Goal: Information Seeking & Learning: Learn about a topic

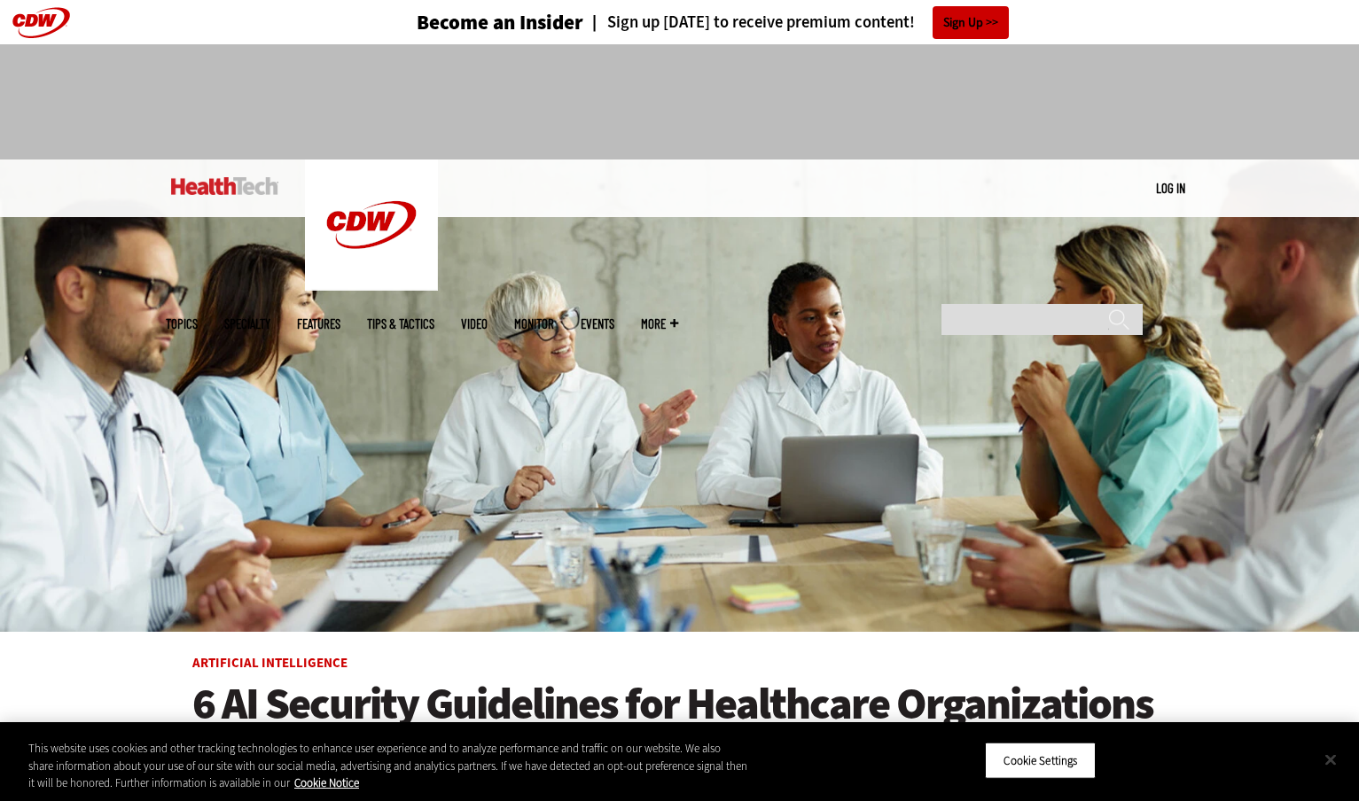
drag, startPoint x: 1328, startPoint y: 760, endPoint x: 1329, endPoint y: 750, distance: 10.7
click at [1328, 760] on button "Close" at bounding box center [1330, 759] width 39 height 39
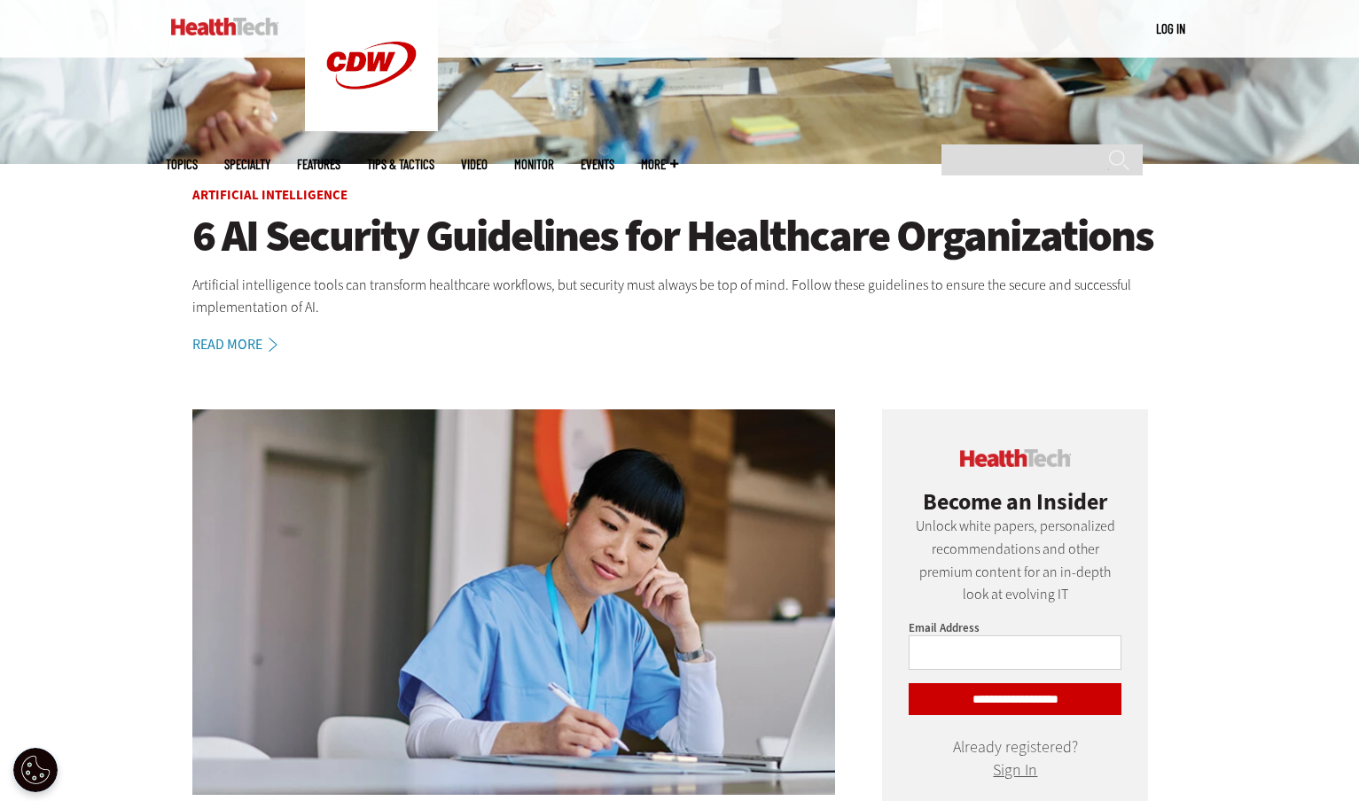
scroll to position [576, 0]
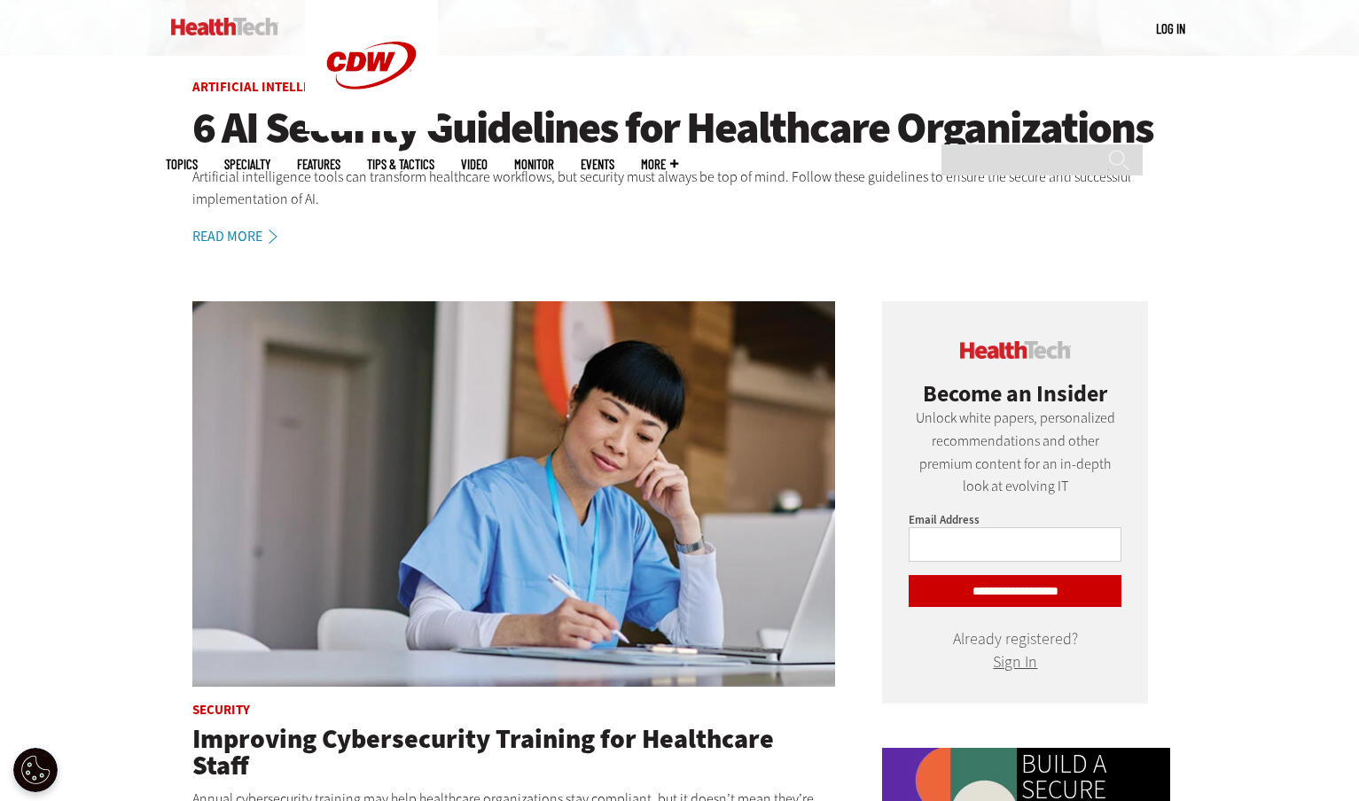
click at [218, 230] on link "Read More" at bounding box center [244, 237] width 105 height 14
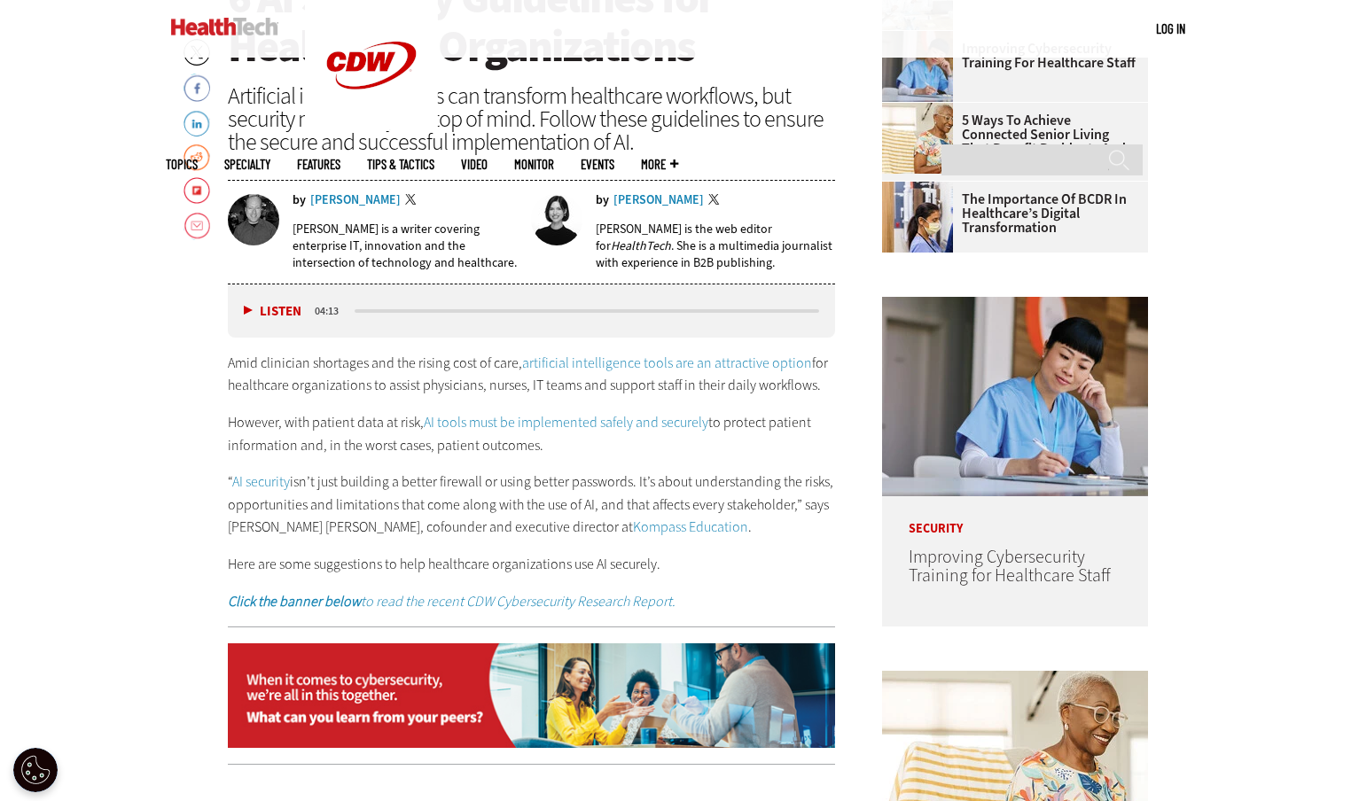
scroll to position [749, 0]
drag, startPoint x: 230, startPoint y: 442, endPoint x: 526, endPoint y: 442, distance: 295.1
click at [526, 442] on p "However, with patient data at risk, AI tools must be implemented safely and sec…" at bounding box center [532, 433] width 608 height 45
click at [528, 441] on p "However, with patient data at risk, AI tools must be implemented safely and sec…" at bounding box center [532, 433] width 608 height 45
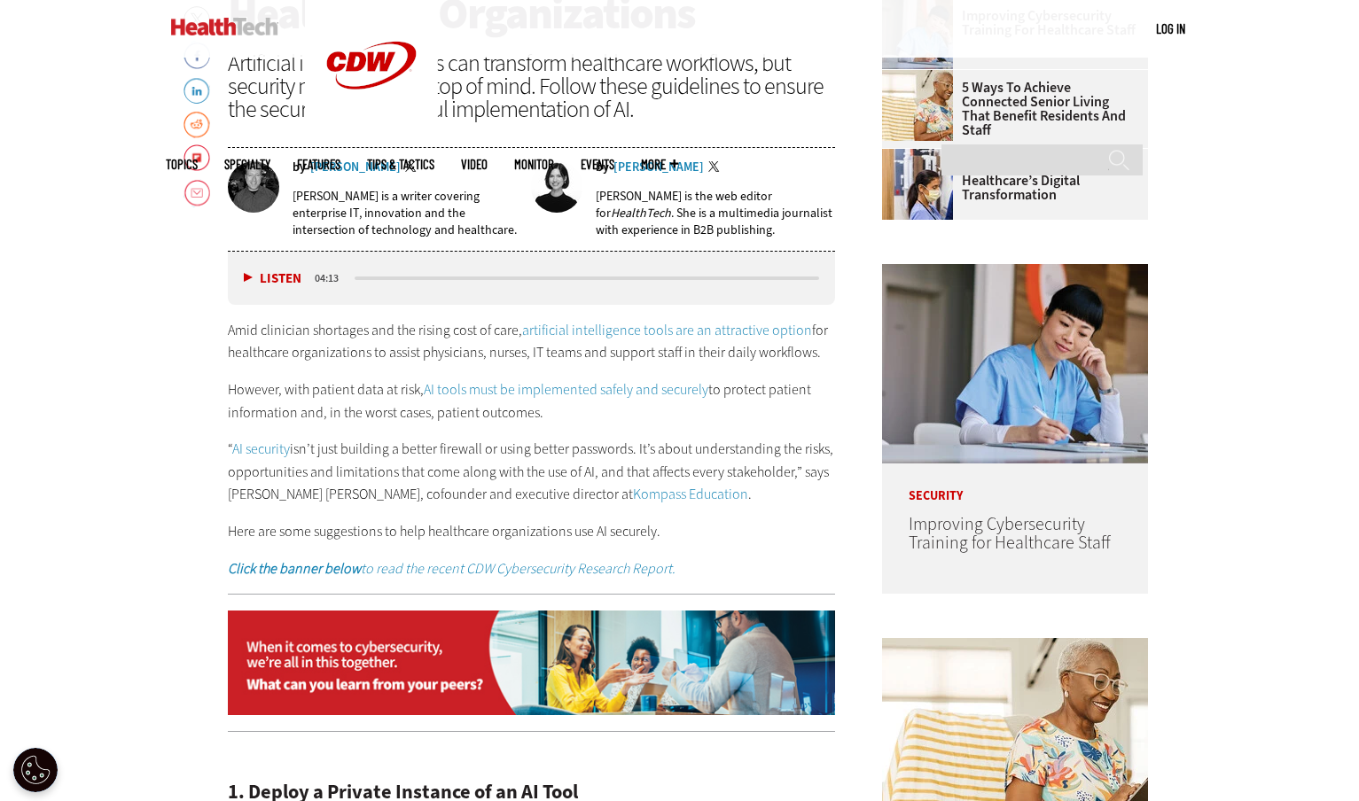
scroll to position [786, 0]
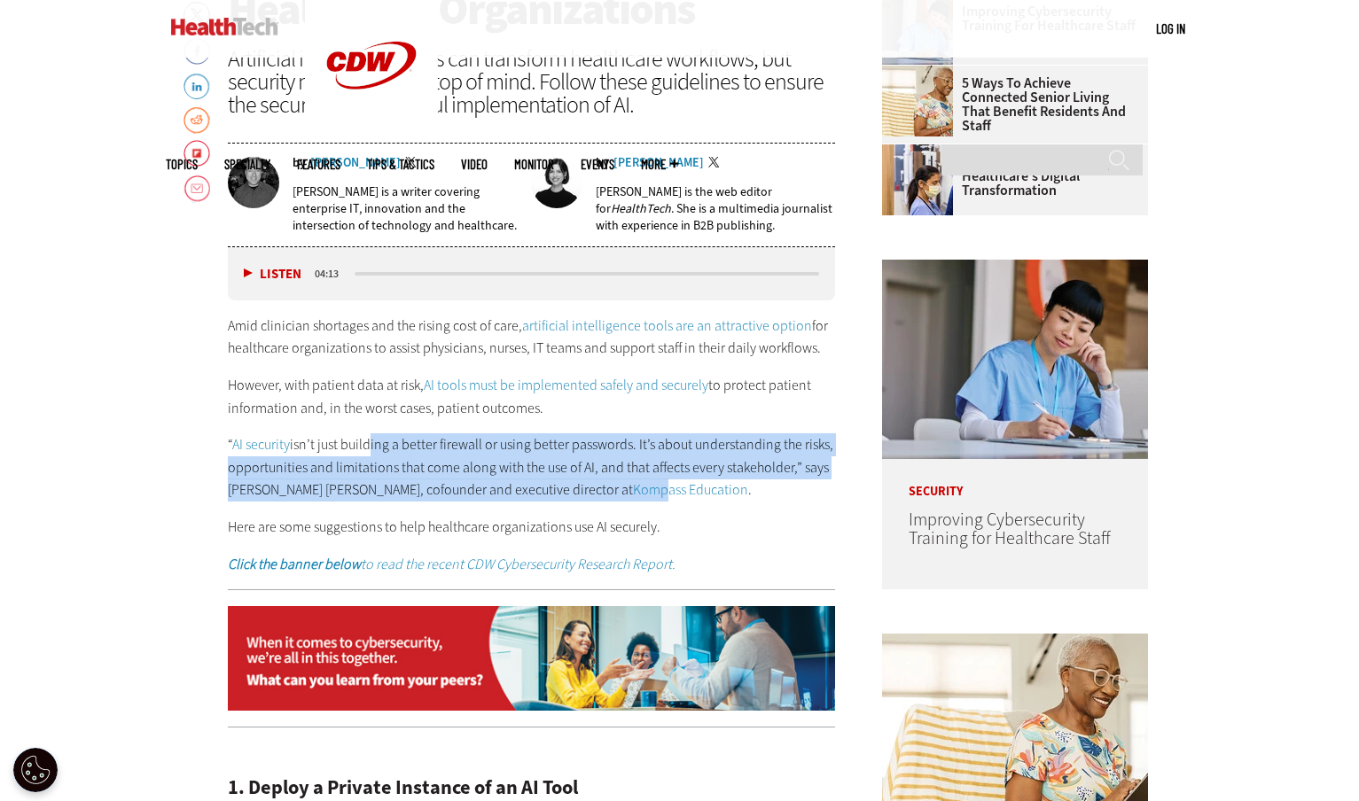
drag, startPoint x: 363, startPoint y: 447, endPoint x: 573, endPoint y: 495, distance: 215.6
click at [573, 495] on p "“ AI security isn’t just building a better firewall or using better passwords. …" at bounding box center [532, 467] width 608 height 68
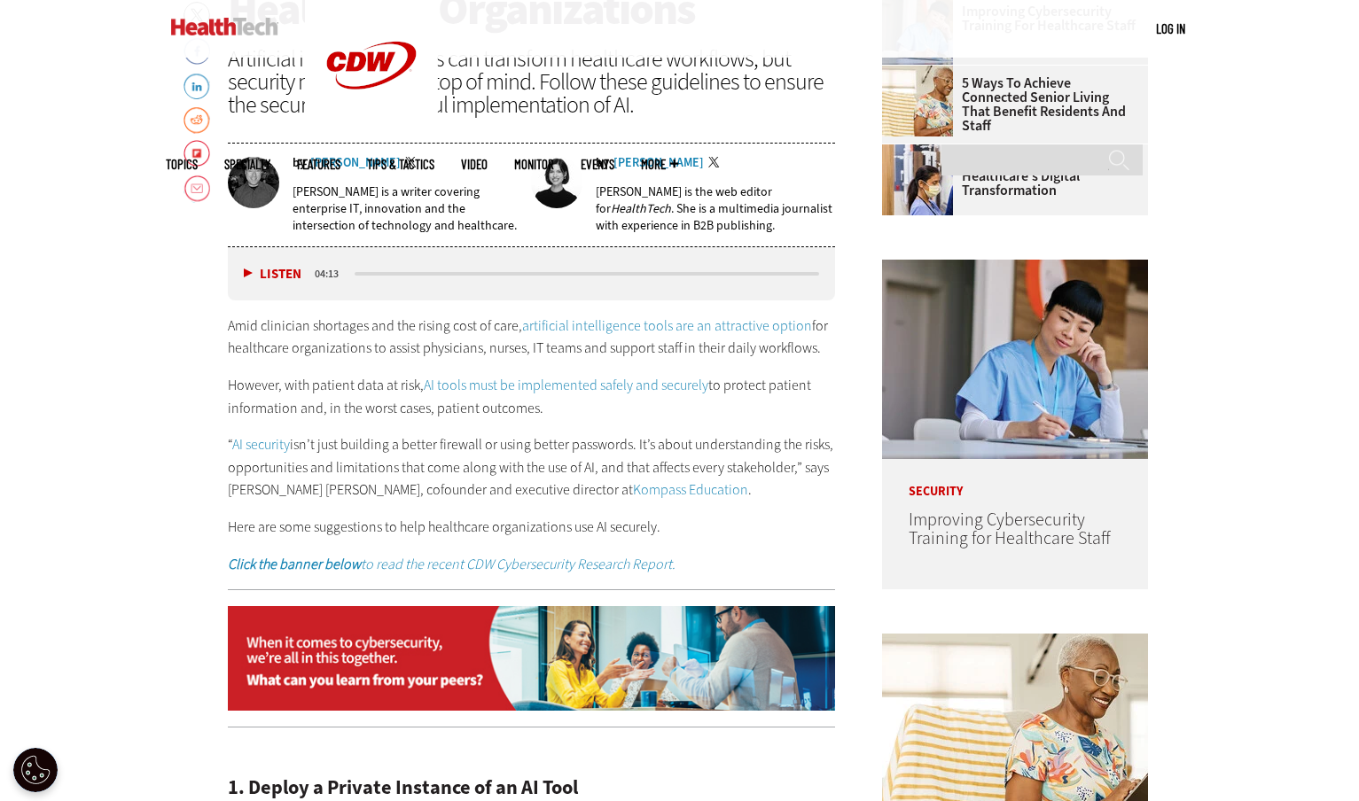
drag, startPoint x: 571, startPoint y: 466, endPoint x: 539, endPoint y: 457, distance: 33.1
click at [569, 466] on p "“ AI security isn’t just building a better firewall or using better passwords. …" at bounding box center [532, 467] width 608 height 68
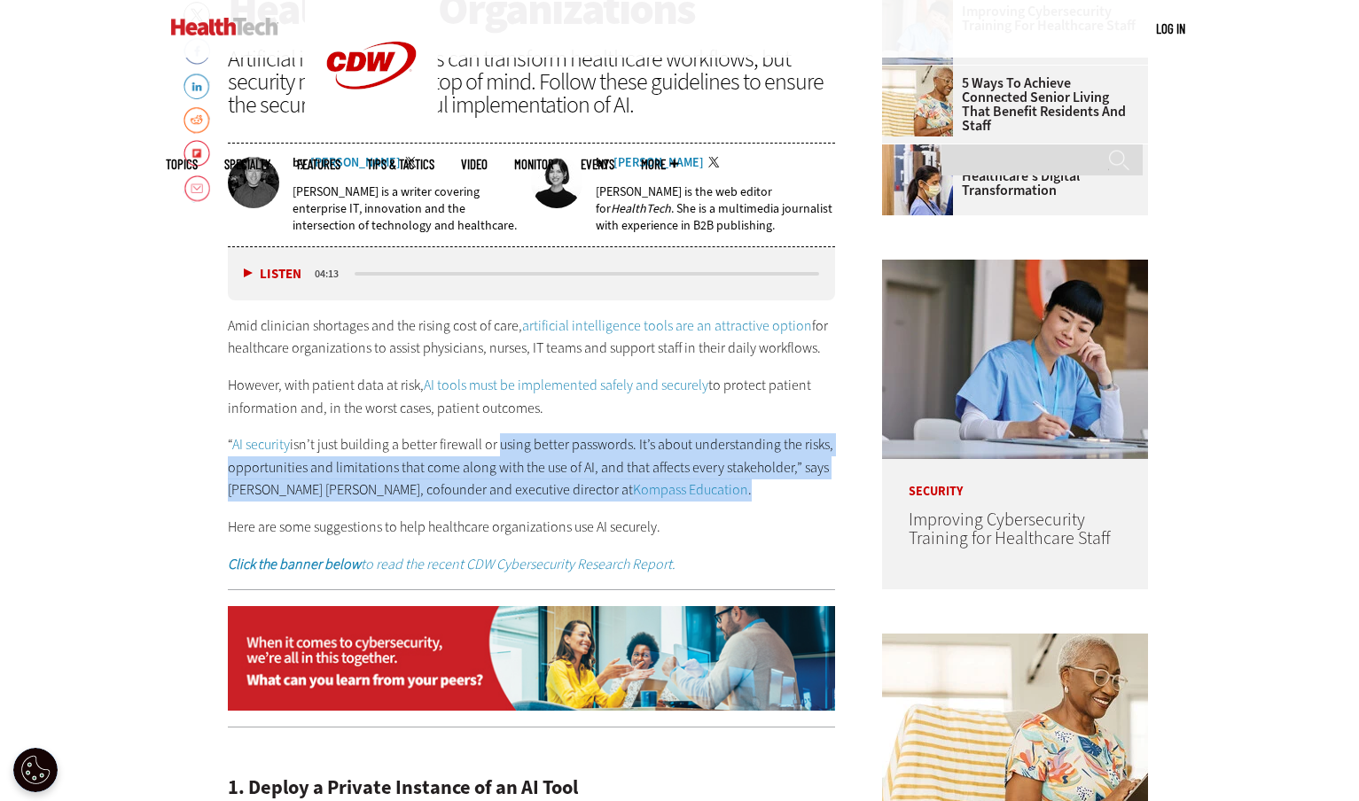
drag, startPoint x: 495, startPoint y: 447, endPoint x: 805, endPoint y: 479, distance: 310.9
click at [805, 479] on p "“ AI security isn’t just building a better firewall or using better passwords. …" at bounding box center [532, 467] width 608 height 68
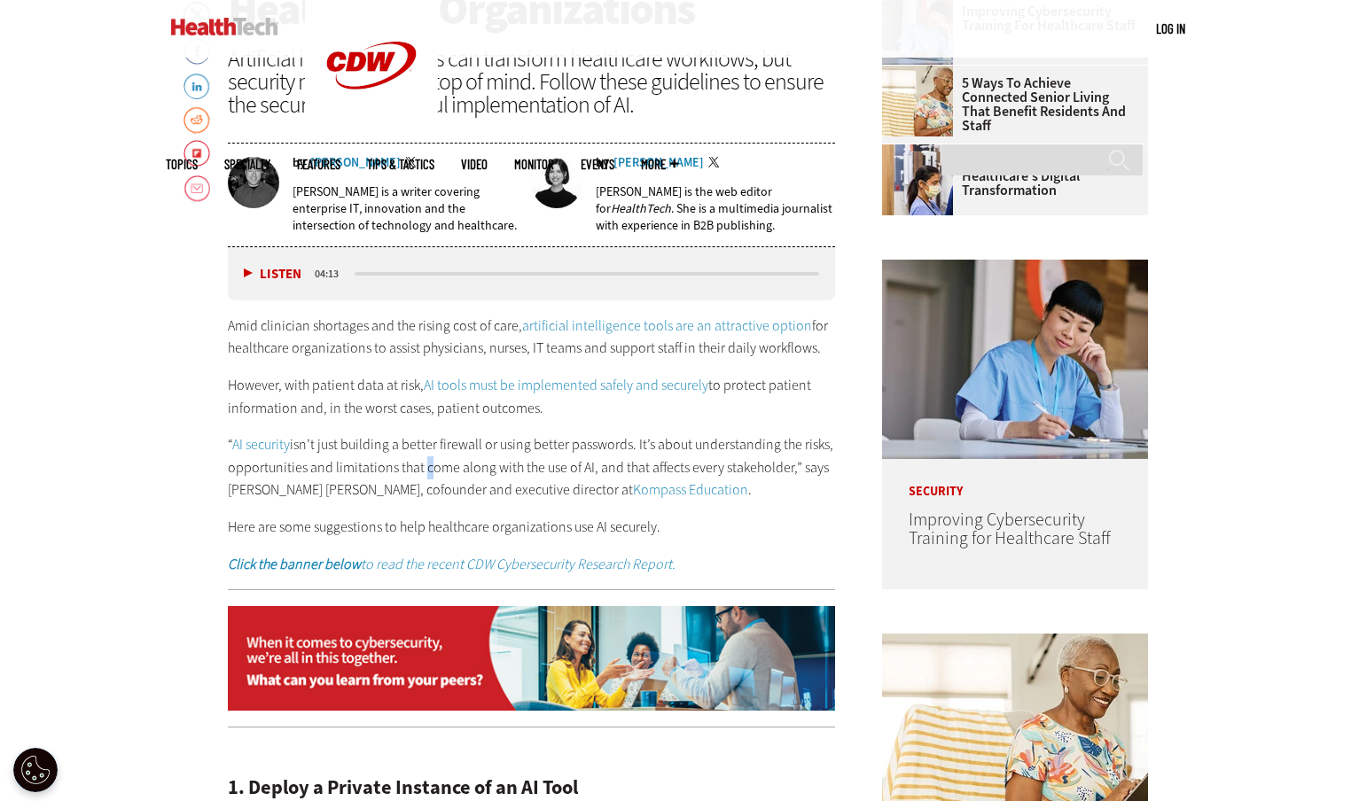
click at [420, 476] on p "“ AI security isn’t just building a better firewall or using better passwords. …" at bounding box center [532, 467] width 608 height 68
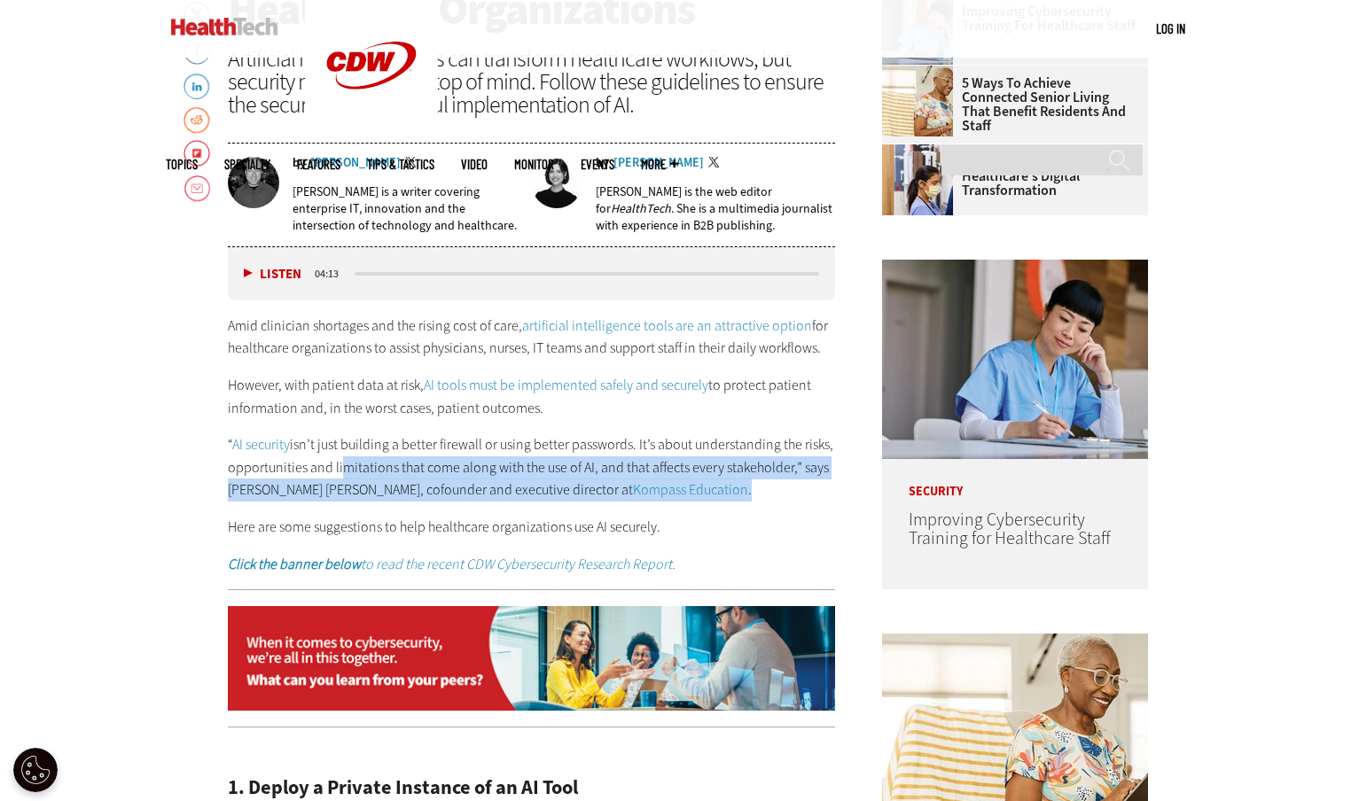
drag, startPoint x: 336, startPoint y: 465, endPoint x: 727, endPoint y: 484, distance: 391.3
click at [727, 484] on p "“ AI security isn’t just building a better firewall or using better passwords. …" at bounding box center [532, 467] width 608 height 68
click at [728, 482] on p "“ AI security isn’t just building a better firewall or using better passwords. …" at bounding box center [532, 467] width 608 height 68
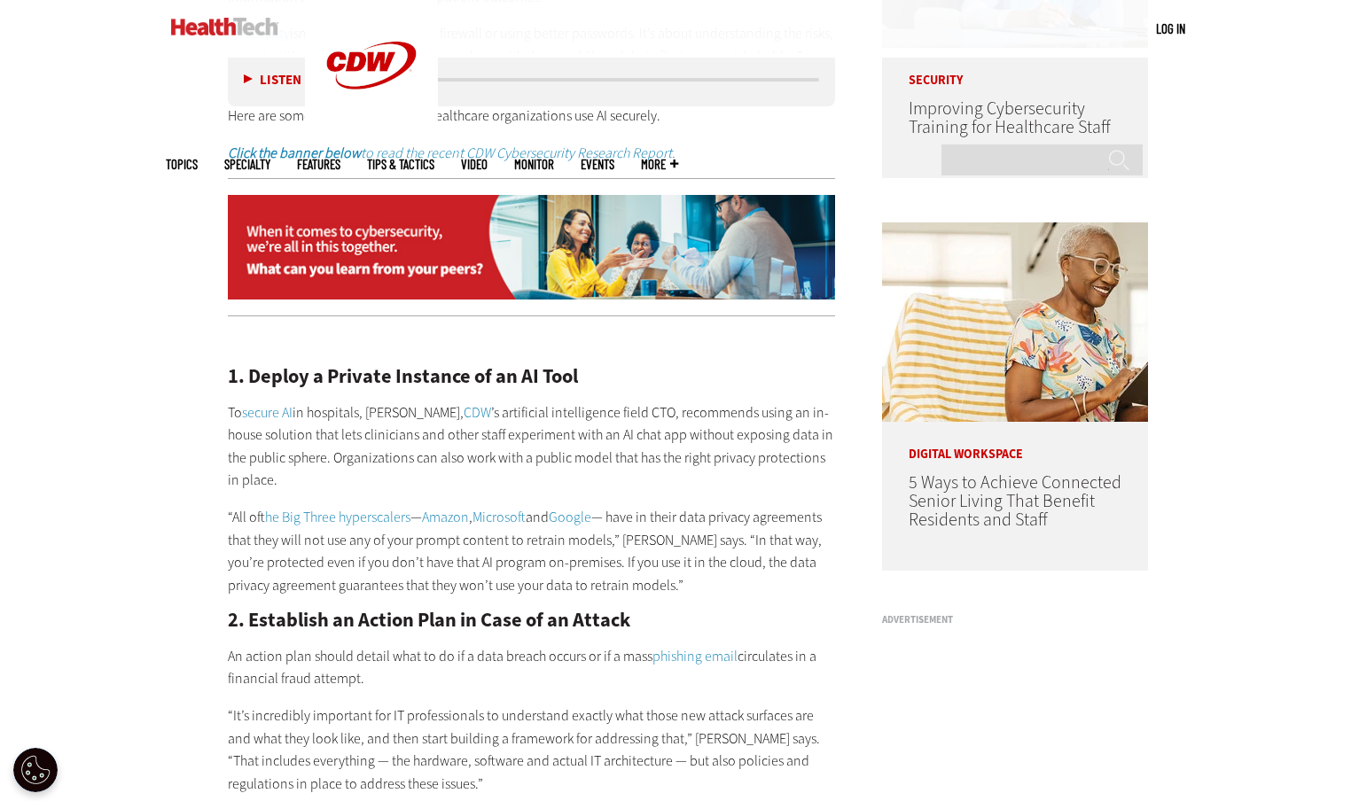
scroll to position [1198, 0]
drag, startPoint x: 388, startPoint y: 449, endPoint x: 599, endPoint y: 477, distance: 212.7
click at [599, 477] on p "To secure AI in hospitals, Pete Johnson, CDW ’s artificial intelligence field C…" at bounding box center [532, 446] width 608 height 90
drag, startPoint x: 596, startPoint y: 470, endPoint x: 565, endPoint y: 457, distance: 33.4
click at [595, 469] on p "To secure AI in hospitals, Pete Johnson, CDW ’s artificial intelligence field C…" at bounding box center [532, 446] width 608 height 90
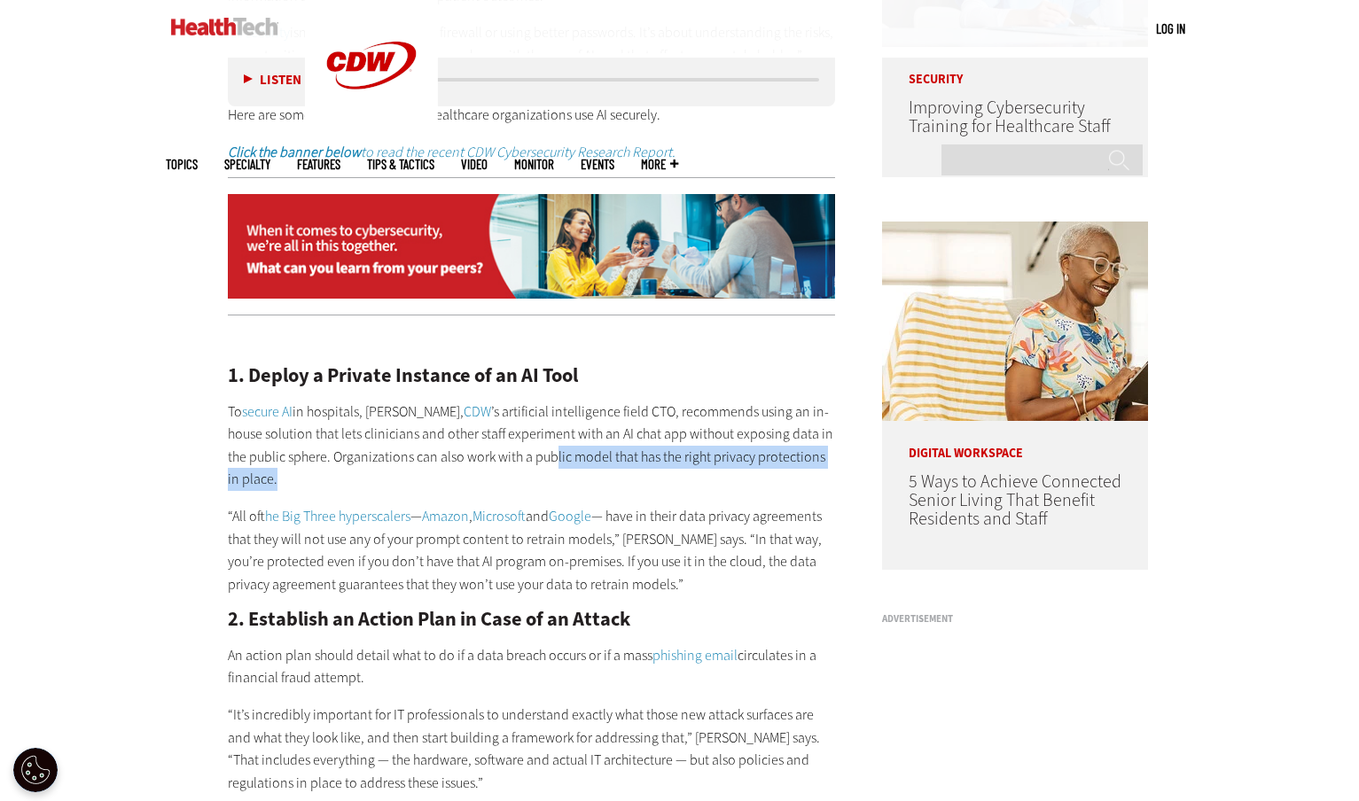
drag, startPoint x: 552, startPoint y: 453, endPoint x: 752, endPoint y: 481, distance: 201.4
click at [752, 481] on p "To secure AI in hospitals, Pete Johnson, CDW ’s artificial intelligence field C…" at bounding box center [532, 446] width 608 height 90
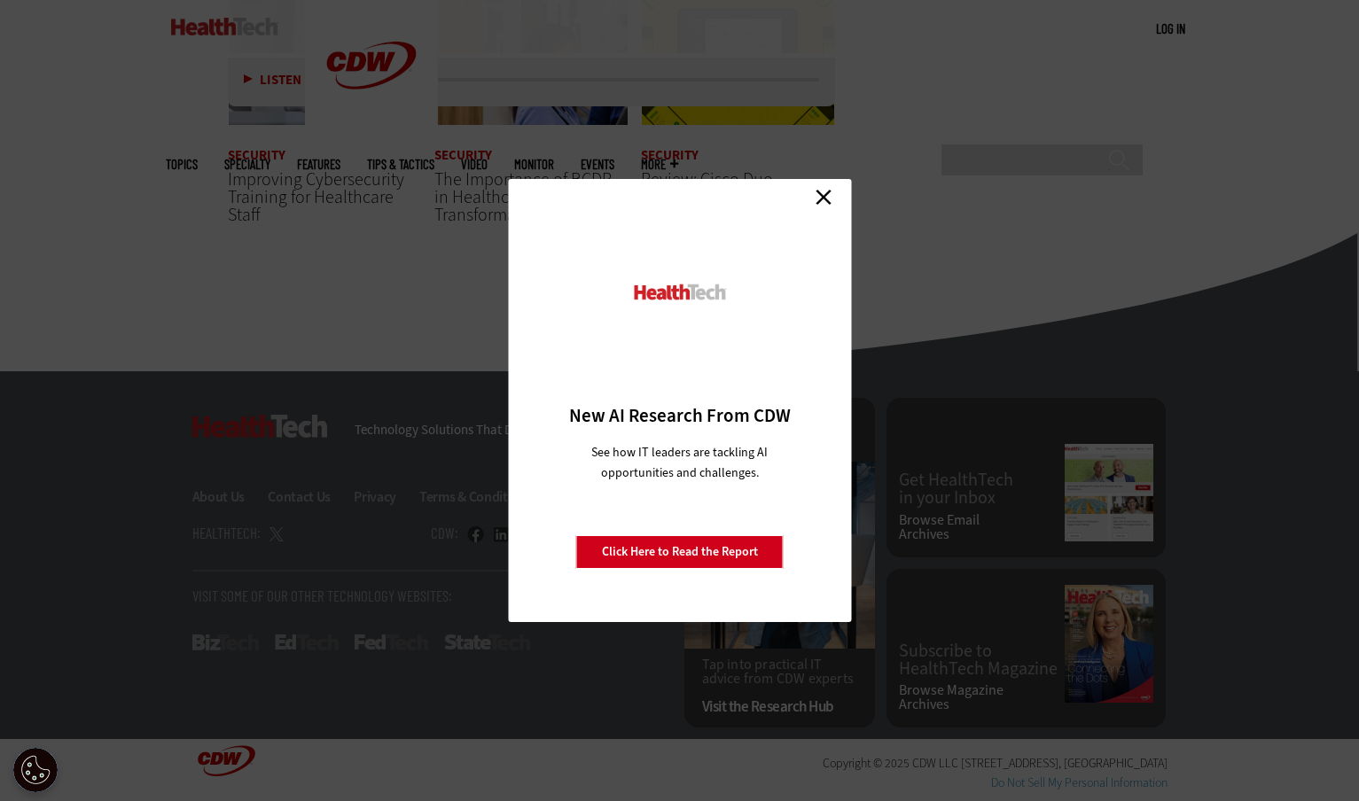
scroll to position [0, 0]
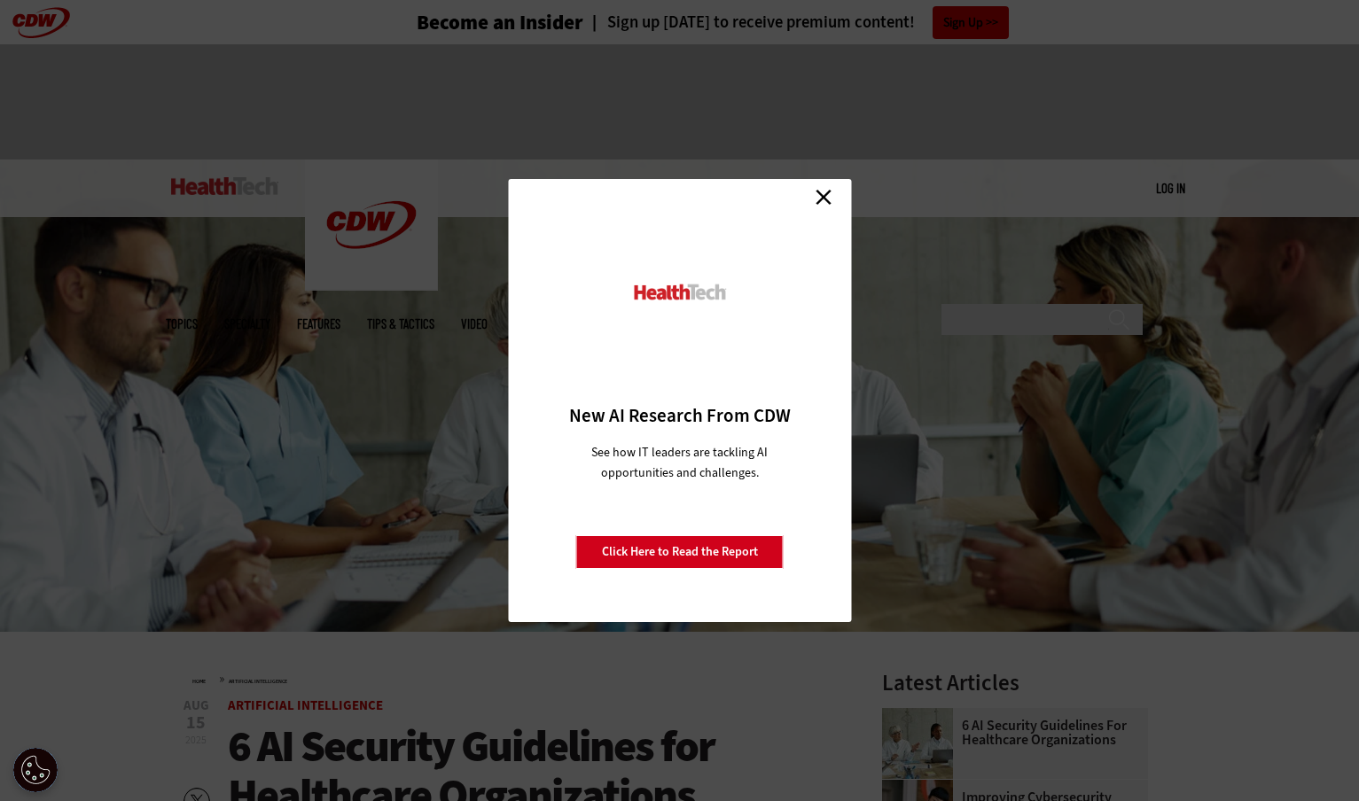
click at [827, 189] on link "Close" at bounding box center [823, 196] width 27 height 27
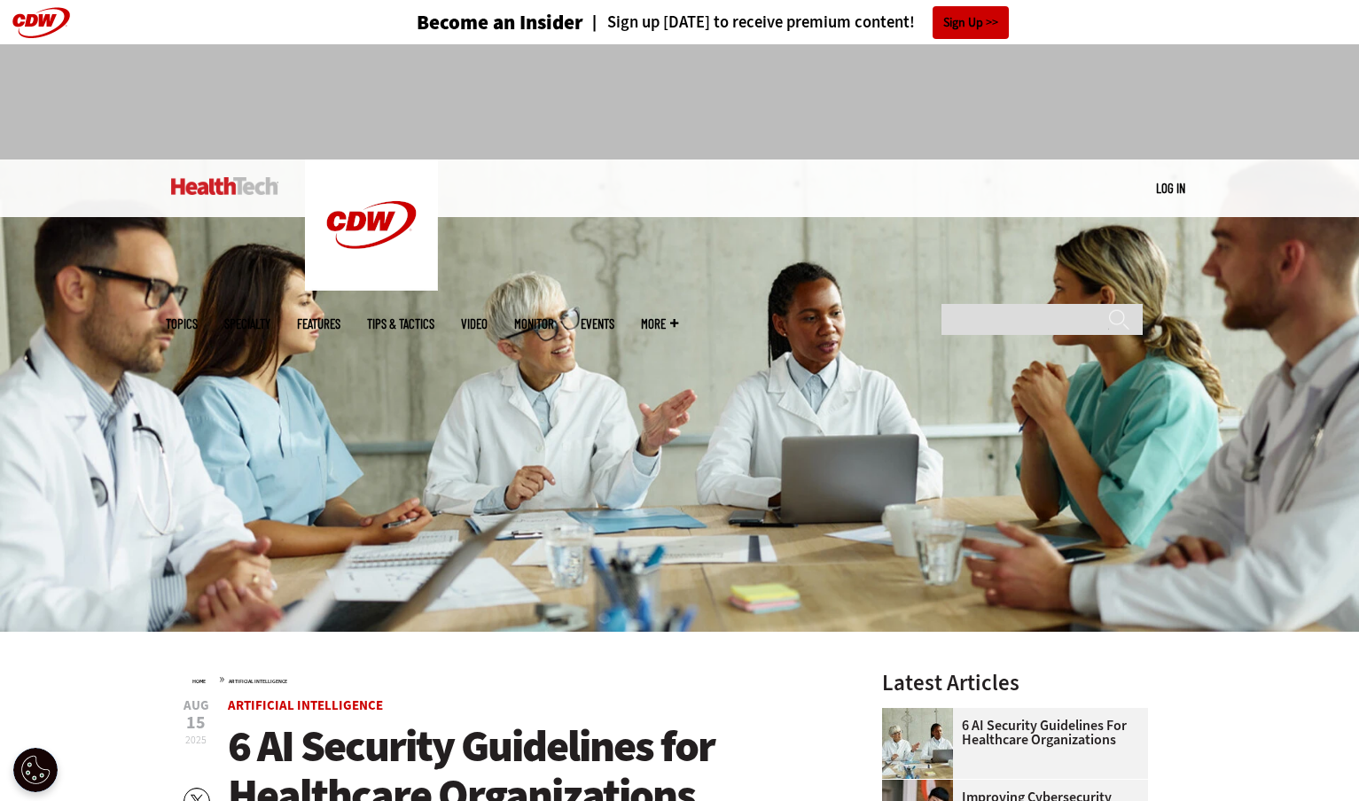
click at [232, 180] on img at bounding box center [224, 186] width 107 height 18
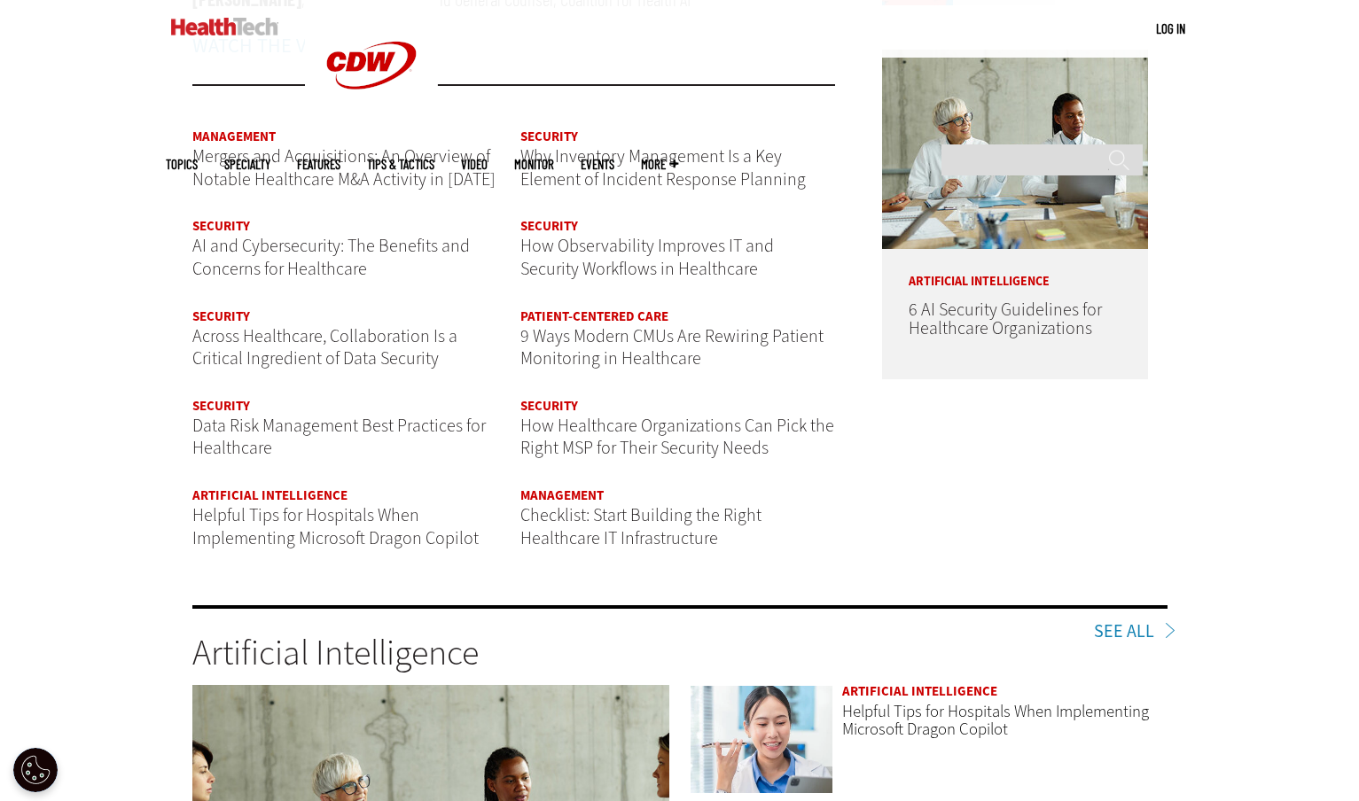
scroll to position [2222, 0]
